Goal: Find specific page/section: Find specific page/section

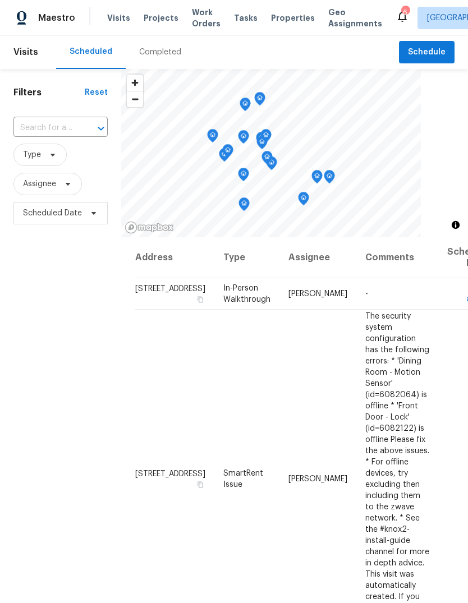
click at [282, 17] on span "Properties" at bounding box center [293, 17] width 44 height 11
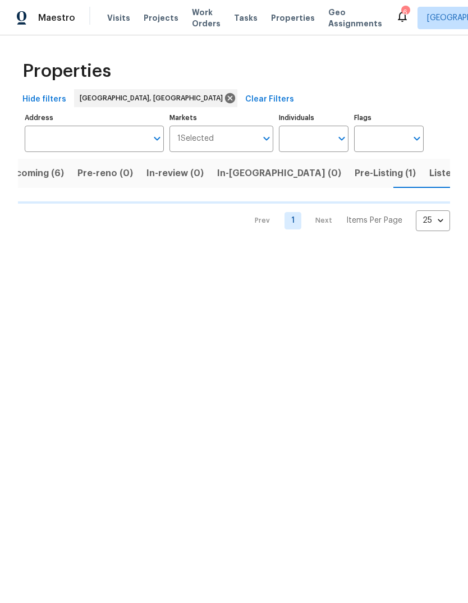
scroll to position [0, 23]
click at [421, 184] on button "Listed (13)" at bounding box center [450, 173] width 59 height 29
